Goal: Task Accomplishment & Management: Manage account settings

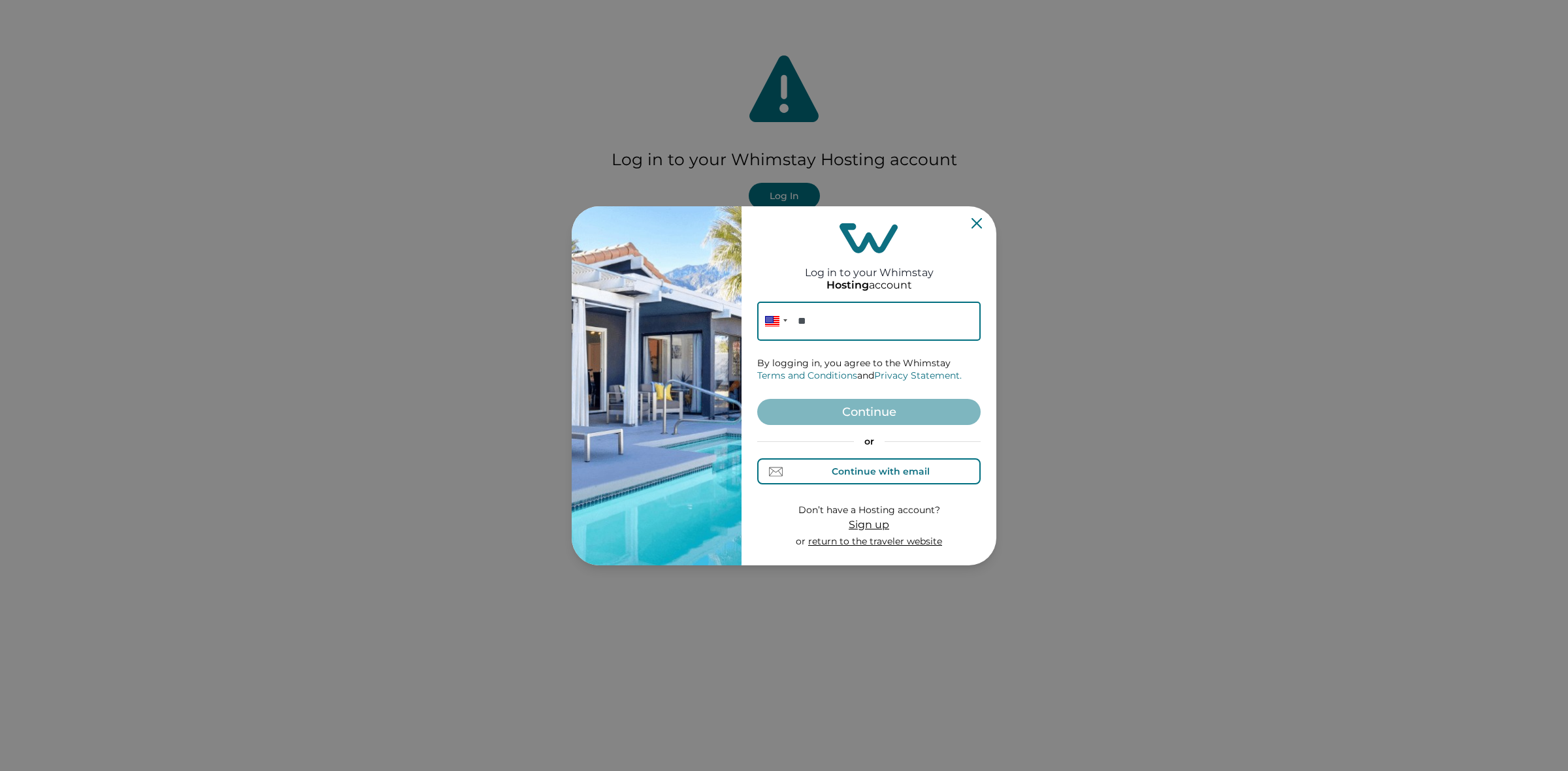
click at [856, 467] on div "Continue with email" at bounding box center [881, 471] width 98 height 10
click at [859, 329] on input at bounding box center [869, 321] width 224 height 39
paste input "[EMAIL_ADDRESS][DOMAIN_NAME]"
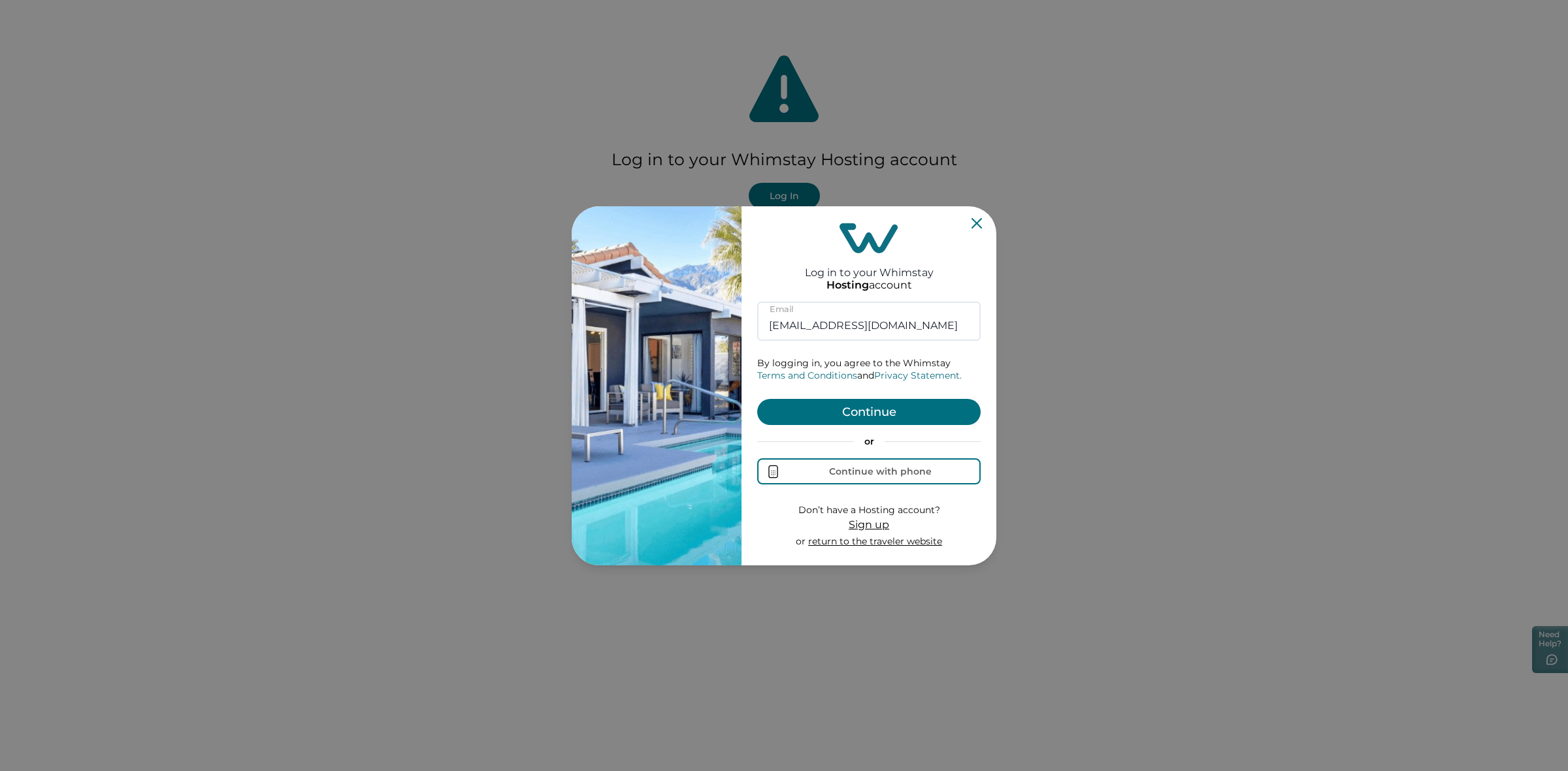
type input "[EMAIL_ADDRESS][DOMAIN_NAME]"
click at [884, 414] on button "Continue" at bounding box center [869, 412] width 224 height 26
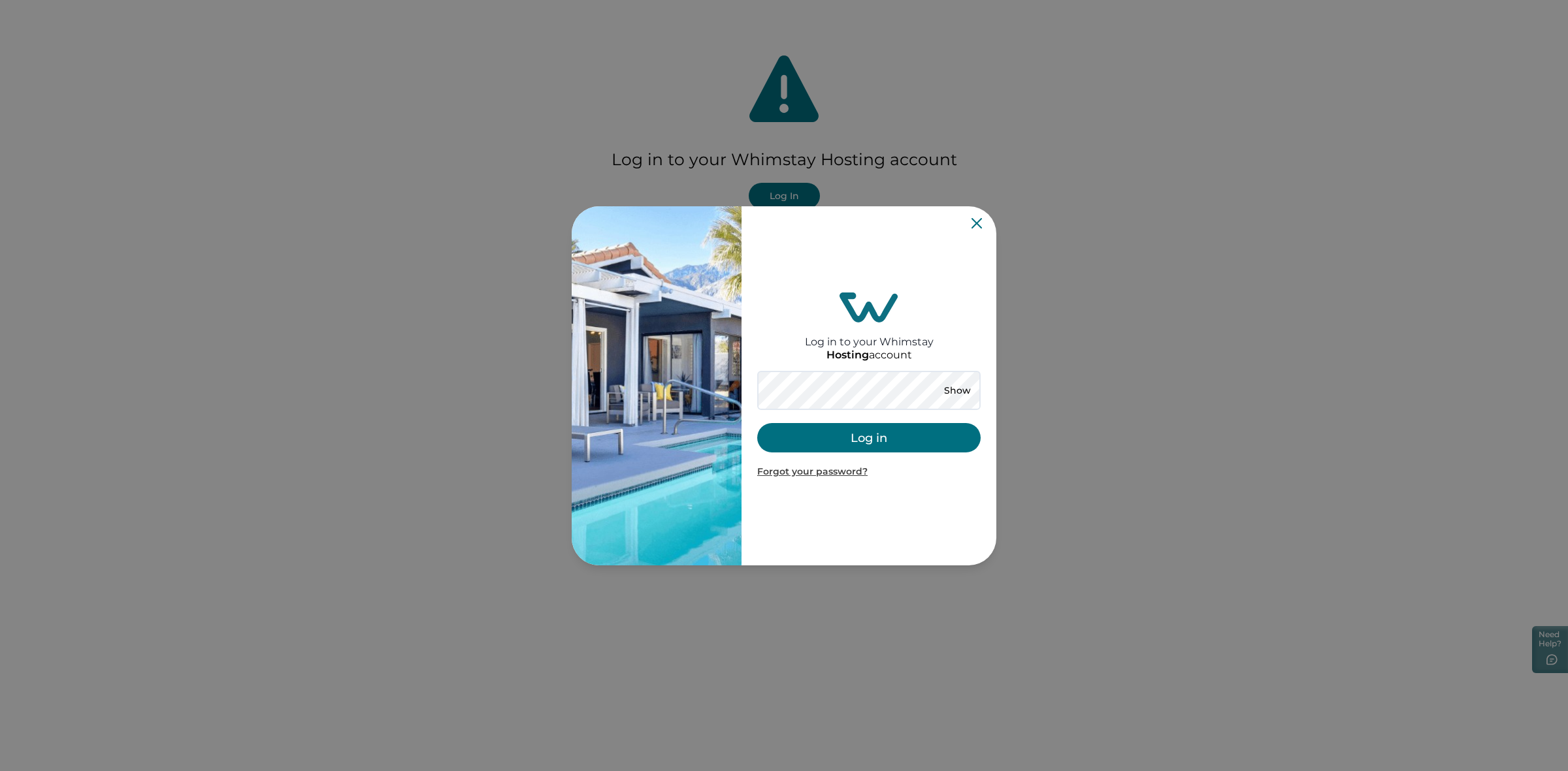
click at [866, 438] on button "Log in" at bounding box center [869, 437] width 224 height 30
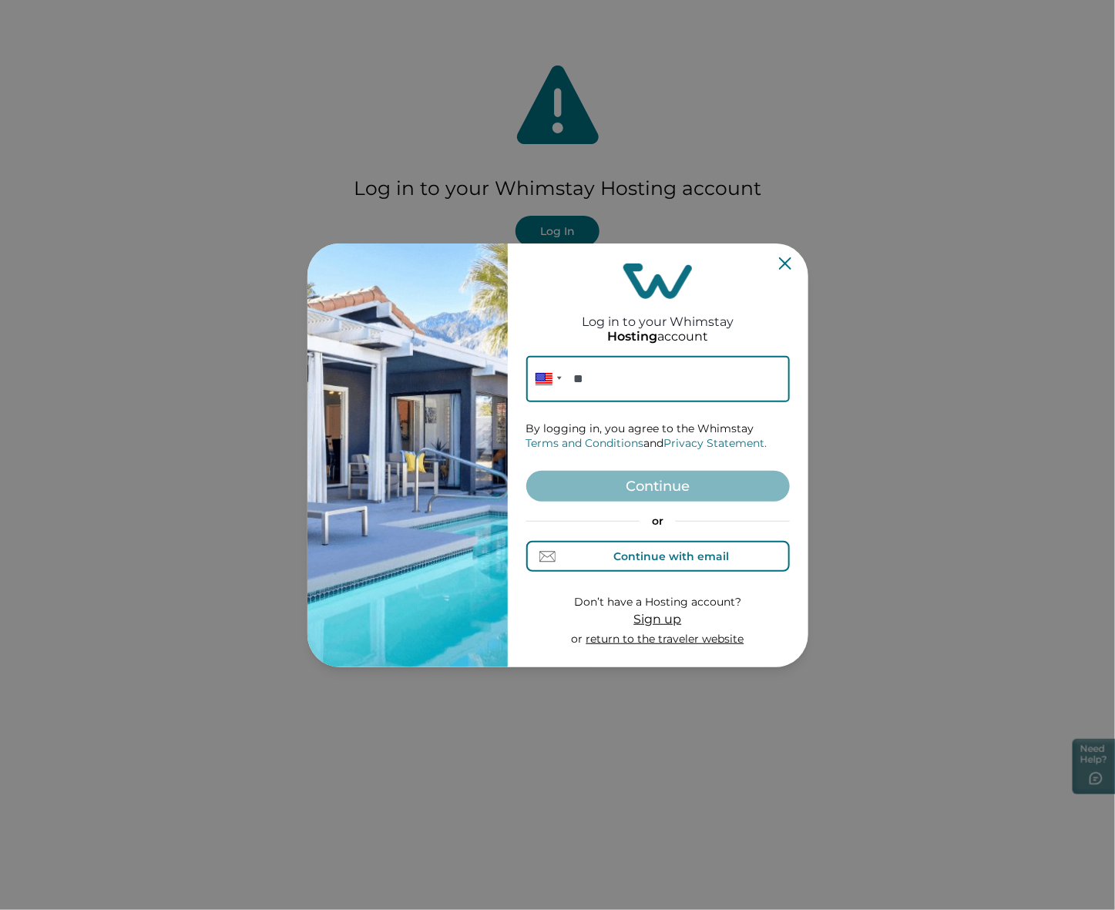
click at [609, 556] on div "Continue with email" at bounding box center [657, 557] width 143 height 16
click at [637, 393] on input at bounding box center [658, 379] width 264 height 46
paste input "[EMAIL_ADDRESS][DOMAIN_NAME]"
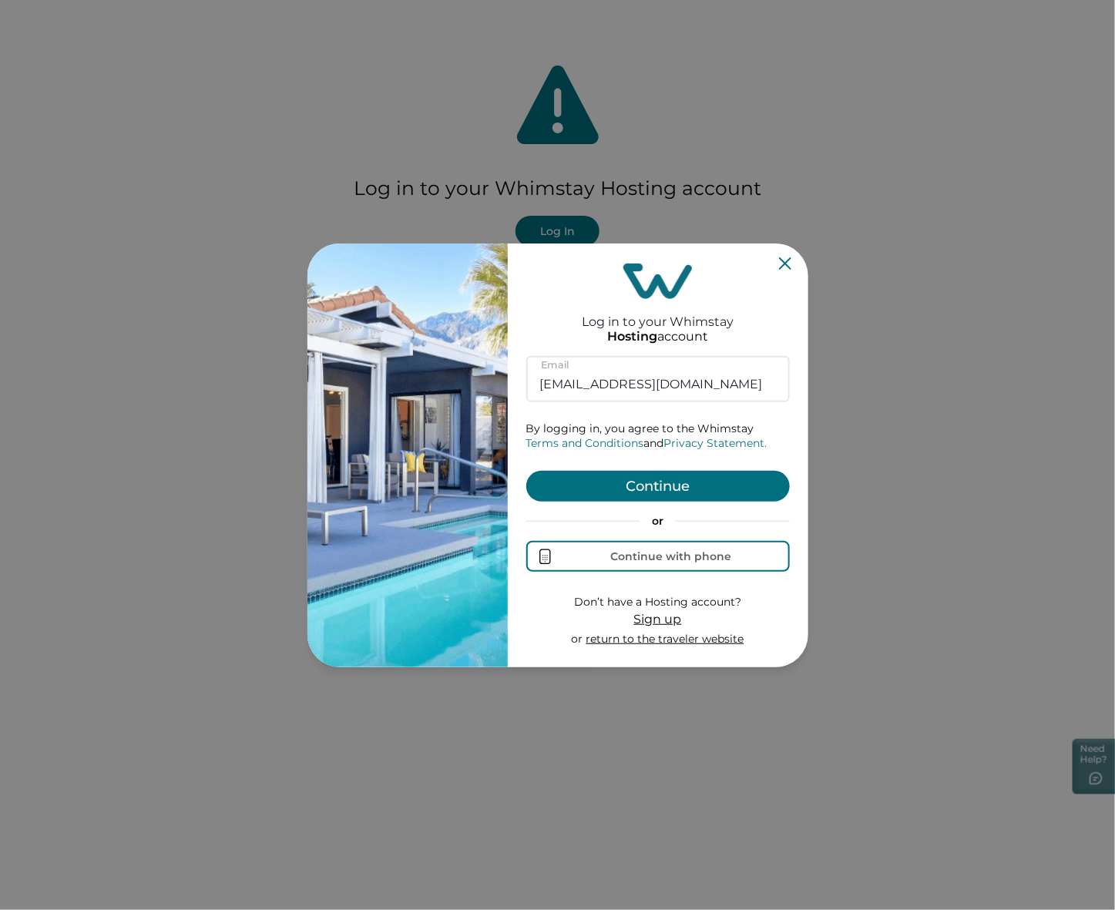
type input "[EMAIL_ADDRESS][DOMAIN_NAME]"
click at [655, 483] on button "Continue" at bounding box center [658, 486] width 264 height 31
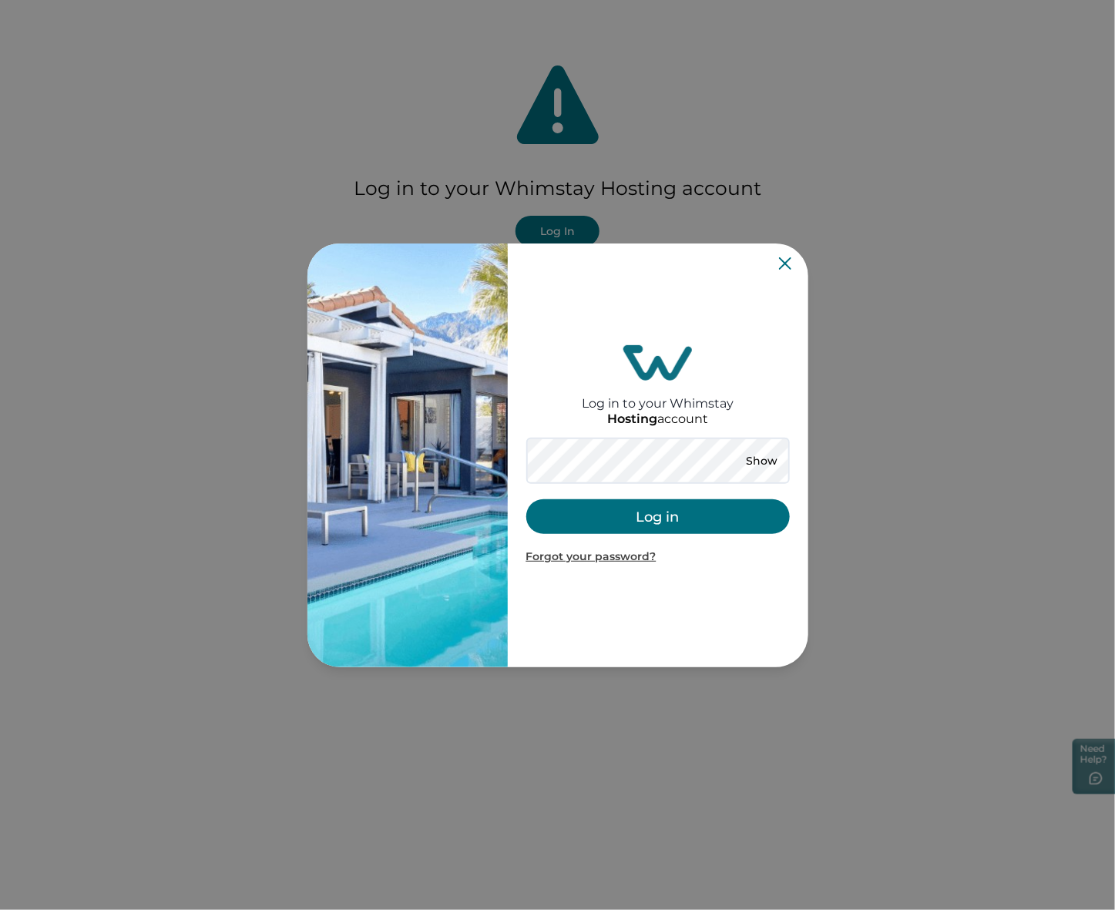
click at [640, 516] on button "Log in" at bounding box center [658, 516] width 264 height 35
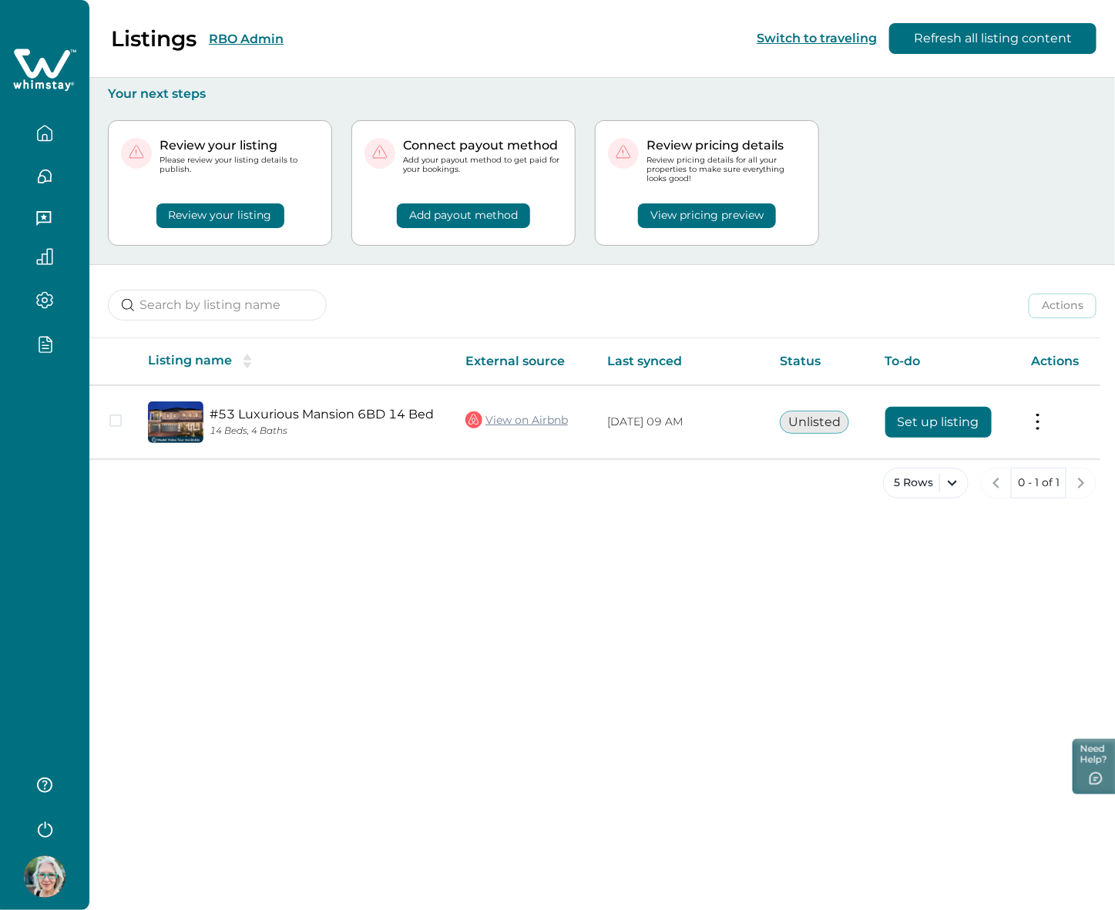
click at [640, 516] on div "5 Rows 0 - 1 of 1" at bounding box center [602, 495] width 1026 height 55
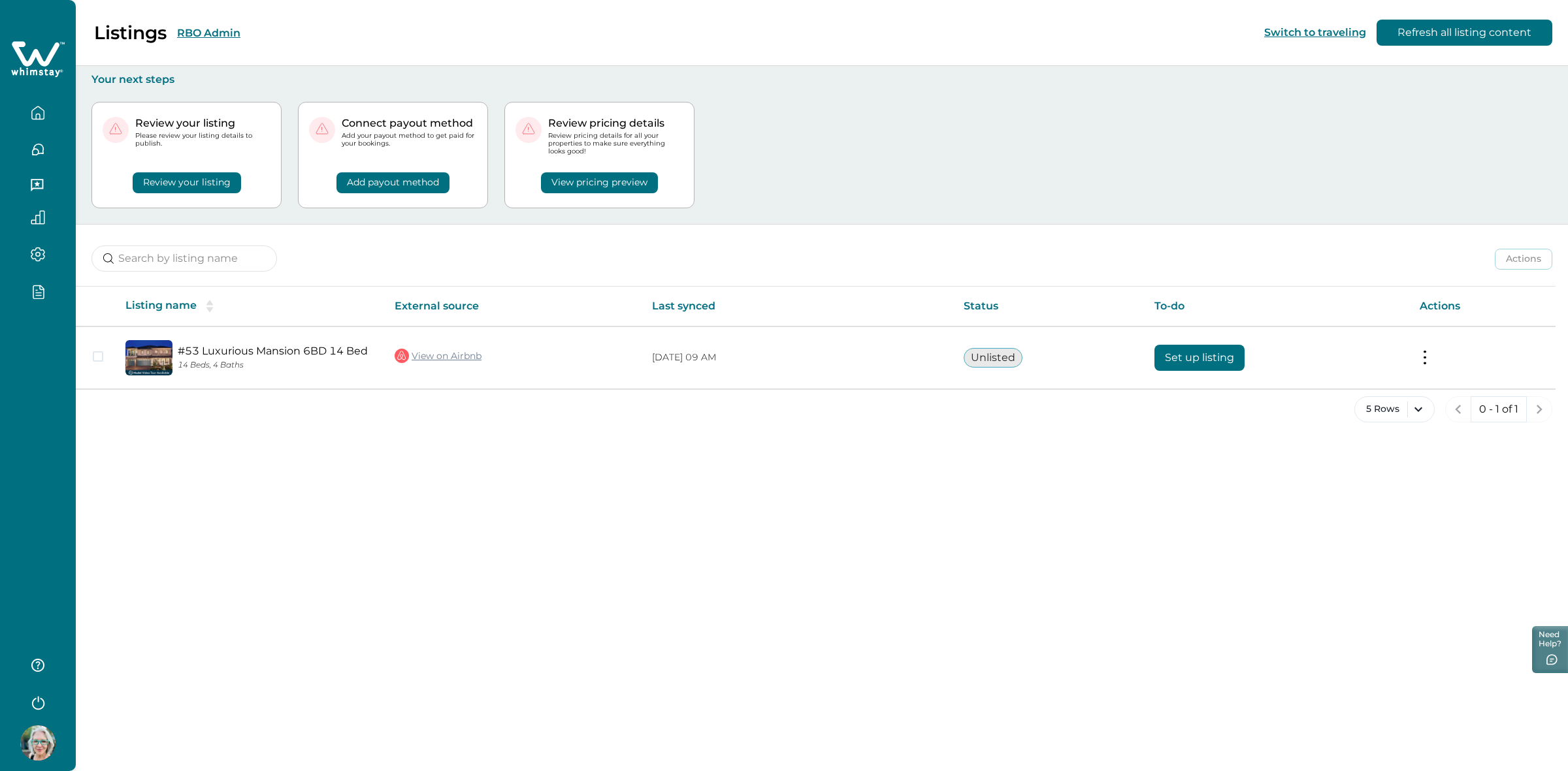
click at [203, 33] on button "RBO Admin" at bounding box center [209, 33] width 64 height 13
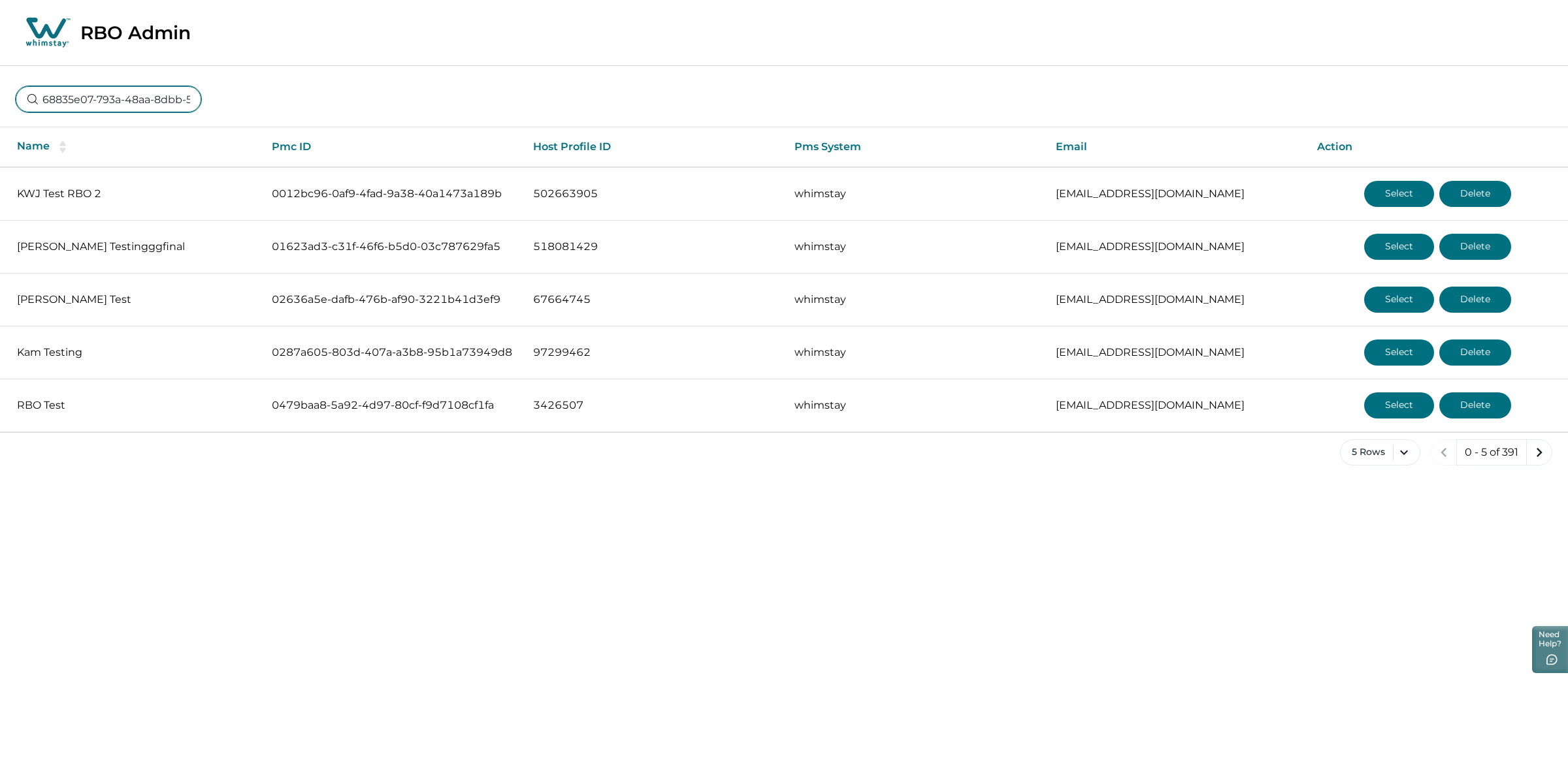
click at [154, 99] on input "68835e07-793a-48aa-8dbb-50ac36cc0e0b" at bounding box center [108, 99] width 186 height 26
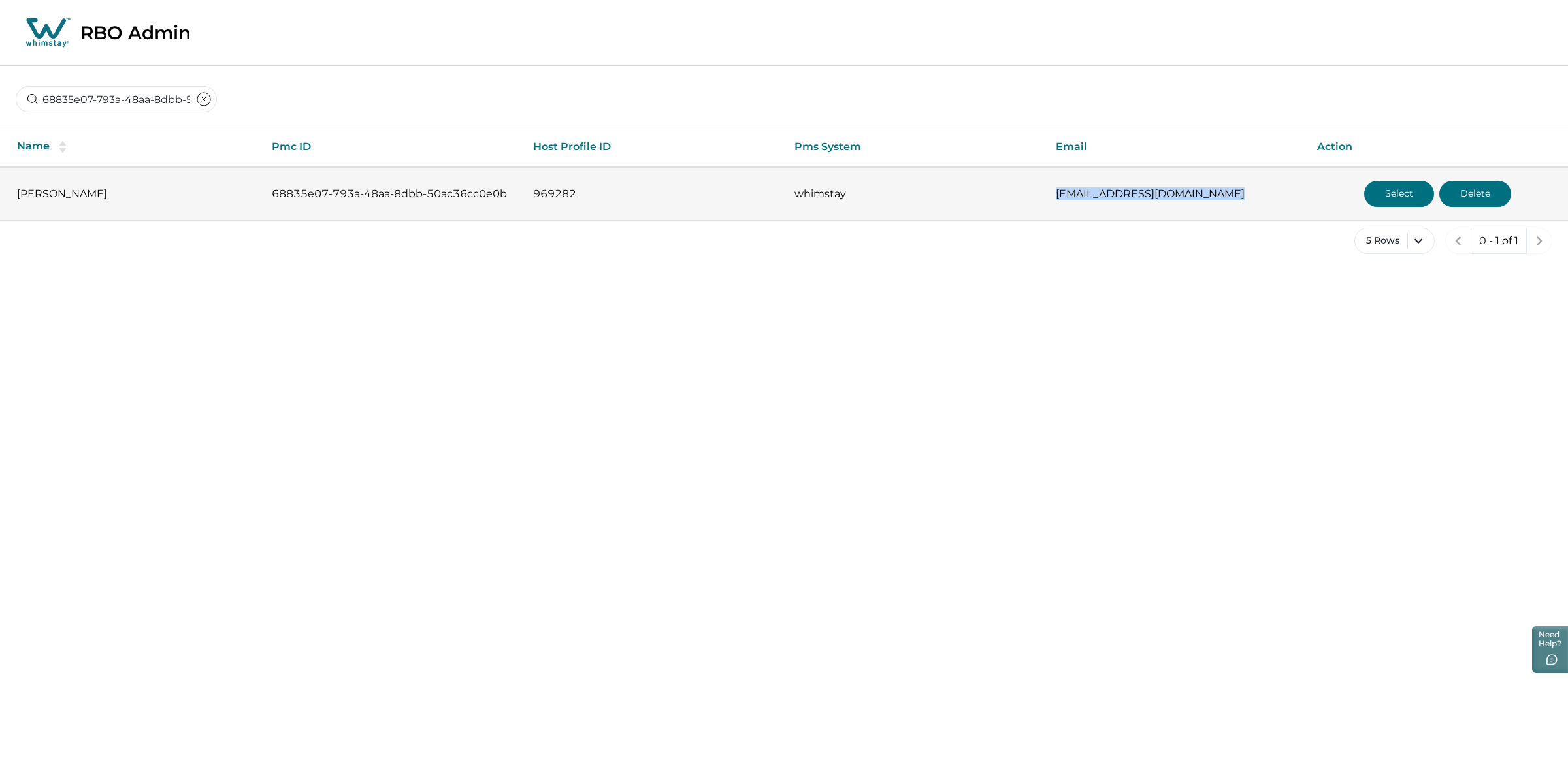
drag, startPoint x: 1029, startPoint y: 197, endPoint x: 1271, endPoint y: 184, distance: 242.3
click at [1271, 184] on tr "[PERSON_NAME] 68835e07-793a-48aa-8dbb-50ac36cc0e0b 969282 whimstay [EMAIL_ADDRE…" at bounding box center [784, 193] width 1568 height 53
copy tr "[EMAIL_ADDRESS][DOMAIN_NAME]"
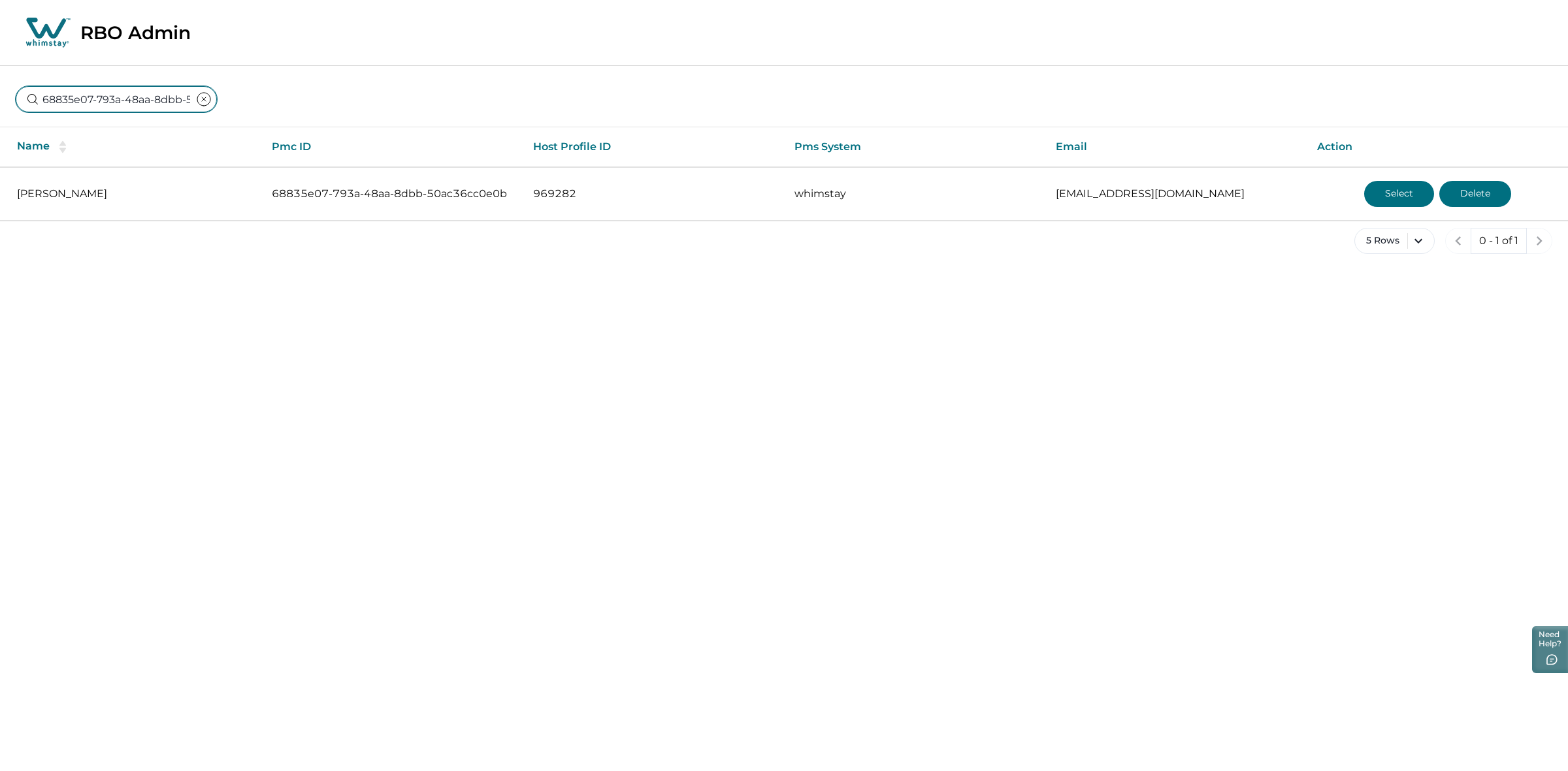
click at [126, 98] on input "68835e07-793a-48aa-8dbb-50ac36cc0e0b" at bounding box center [115, 99] width 201 height 26
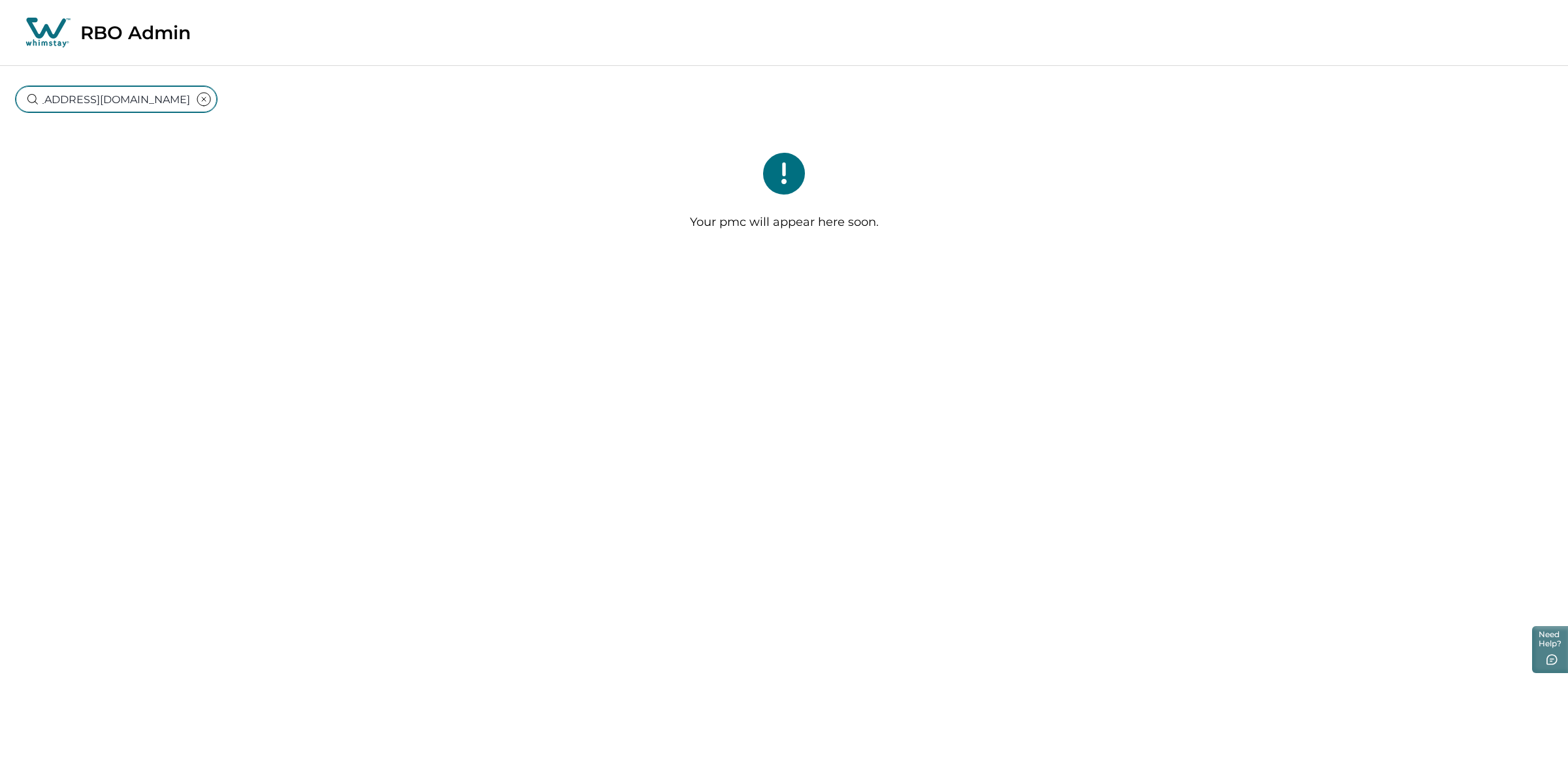
type input "68835e07-793a-48aa-8dbb-50ac36cc0e0b"
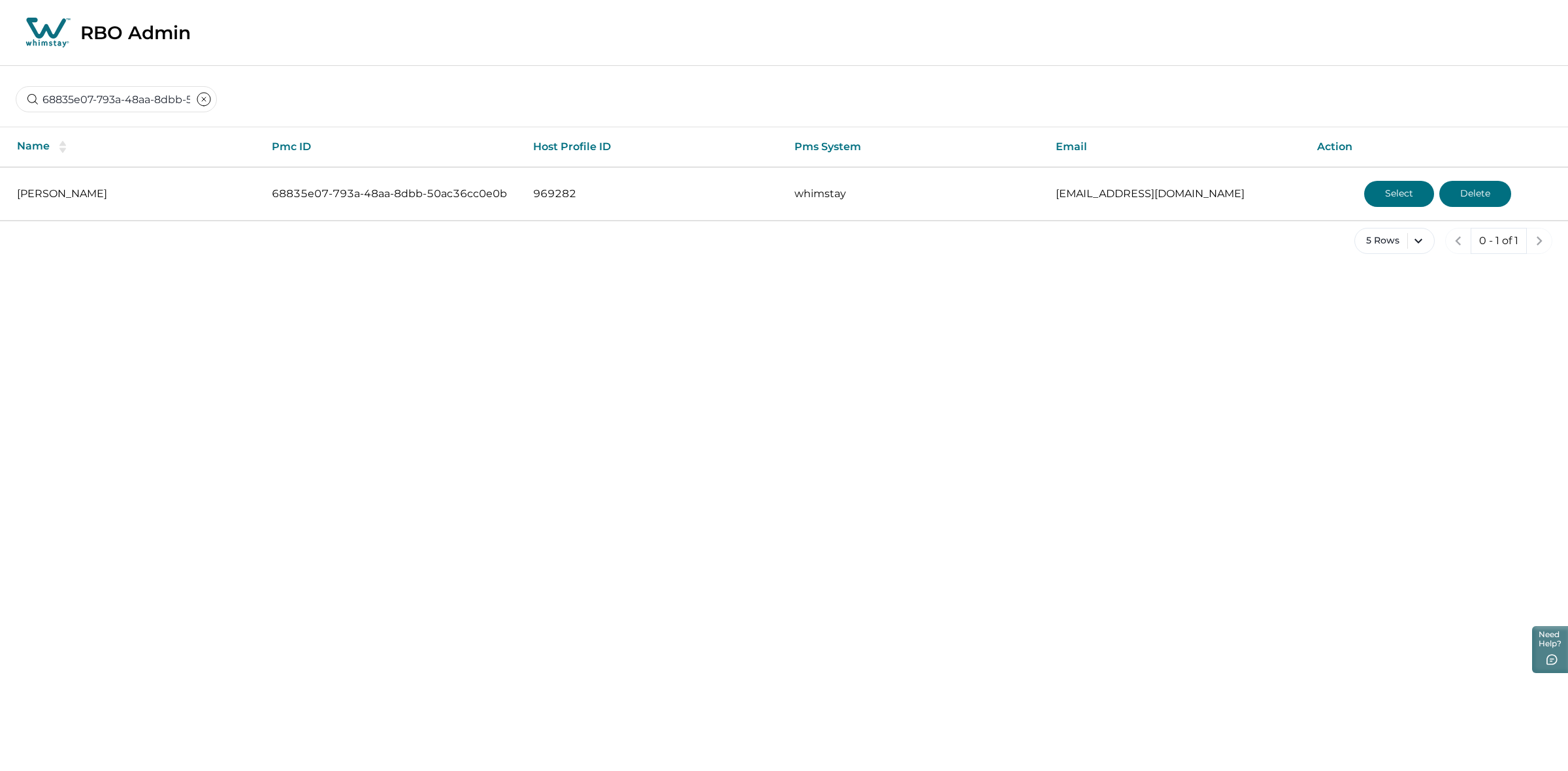
click at [1008, 275] on html "Skip to Content RBO Admin 68835e07-793a-48aa-8dbb-50ac36cc0e0b Name Pmc ID Host…" at bounding box center [784, 137] width 1568 height 275
